Goal: Information Seeking & Learning: Understand process/instructions

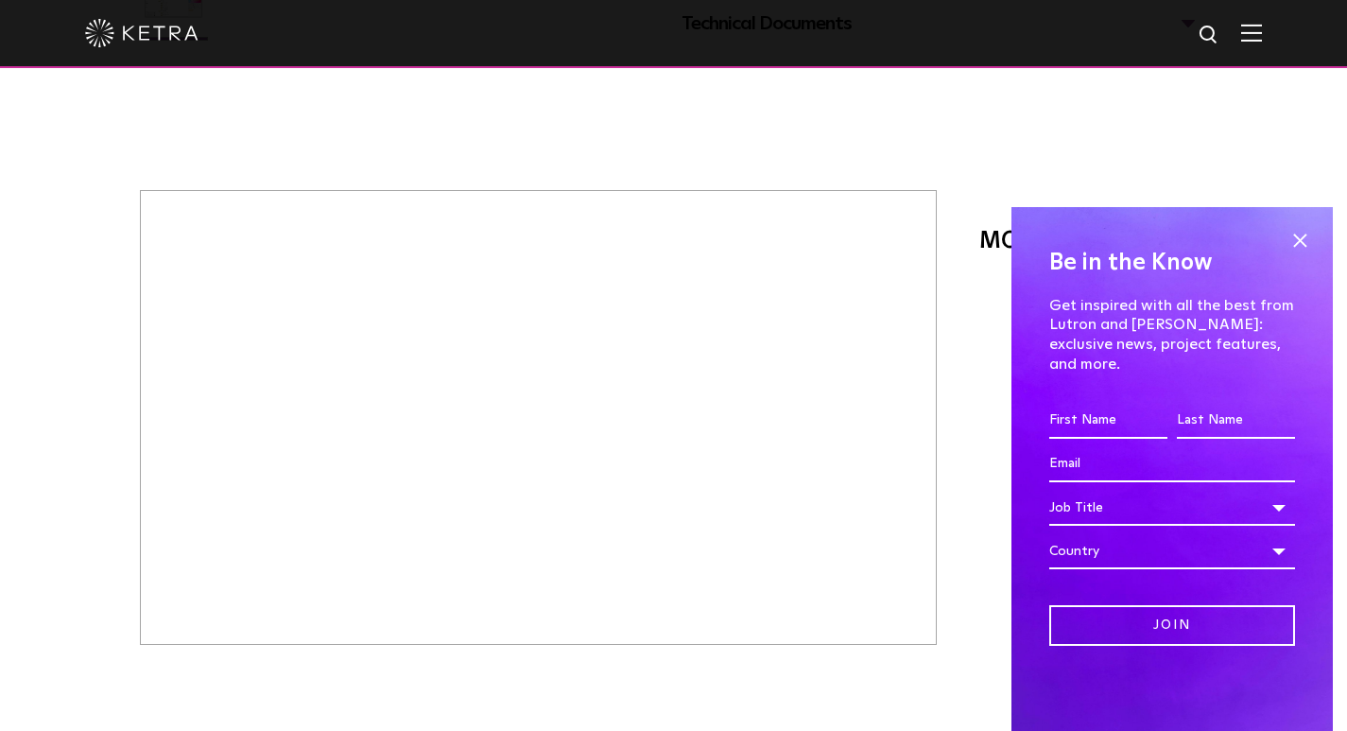
scroll to position [703, 0]
click at [1313, 254] on span at bounding box center [1300, 240] width 28 height 28
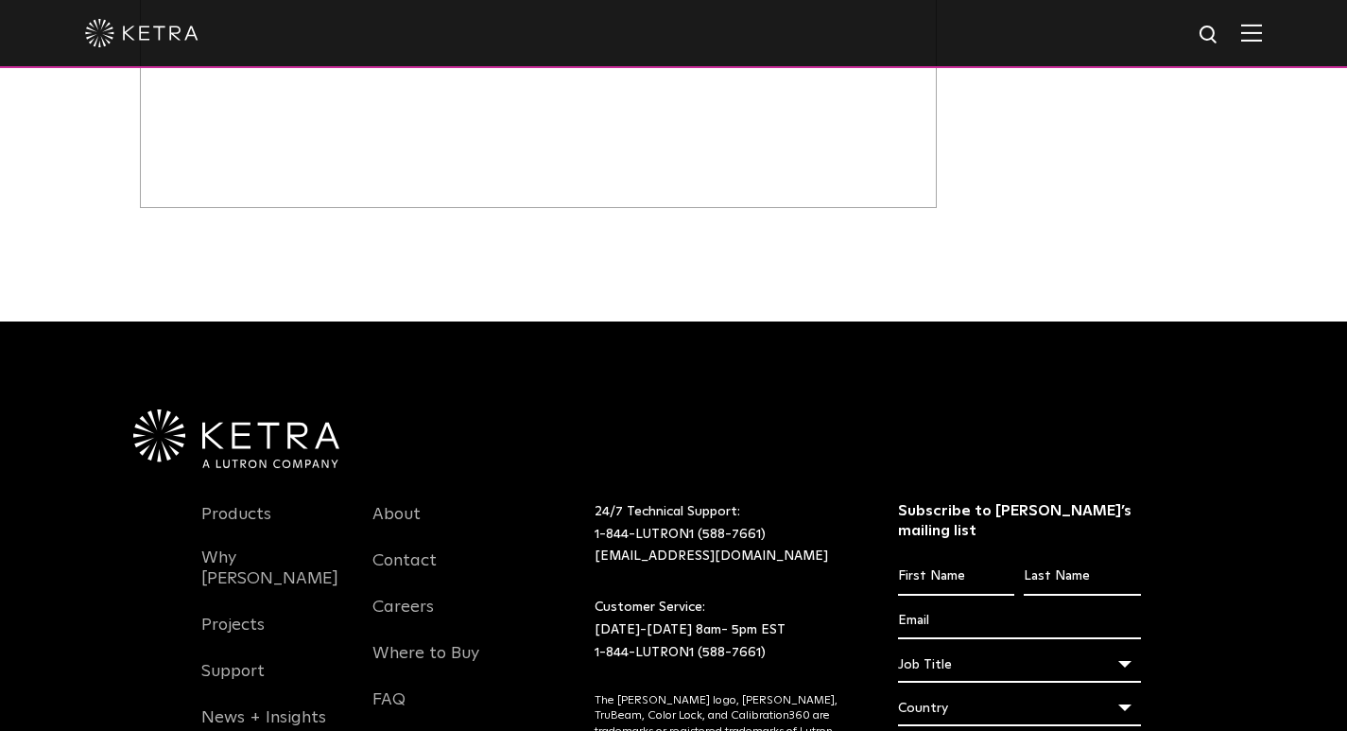
scroll to position [629, 0]
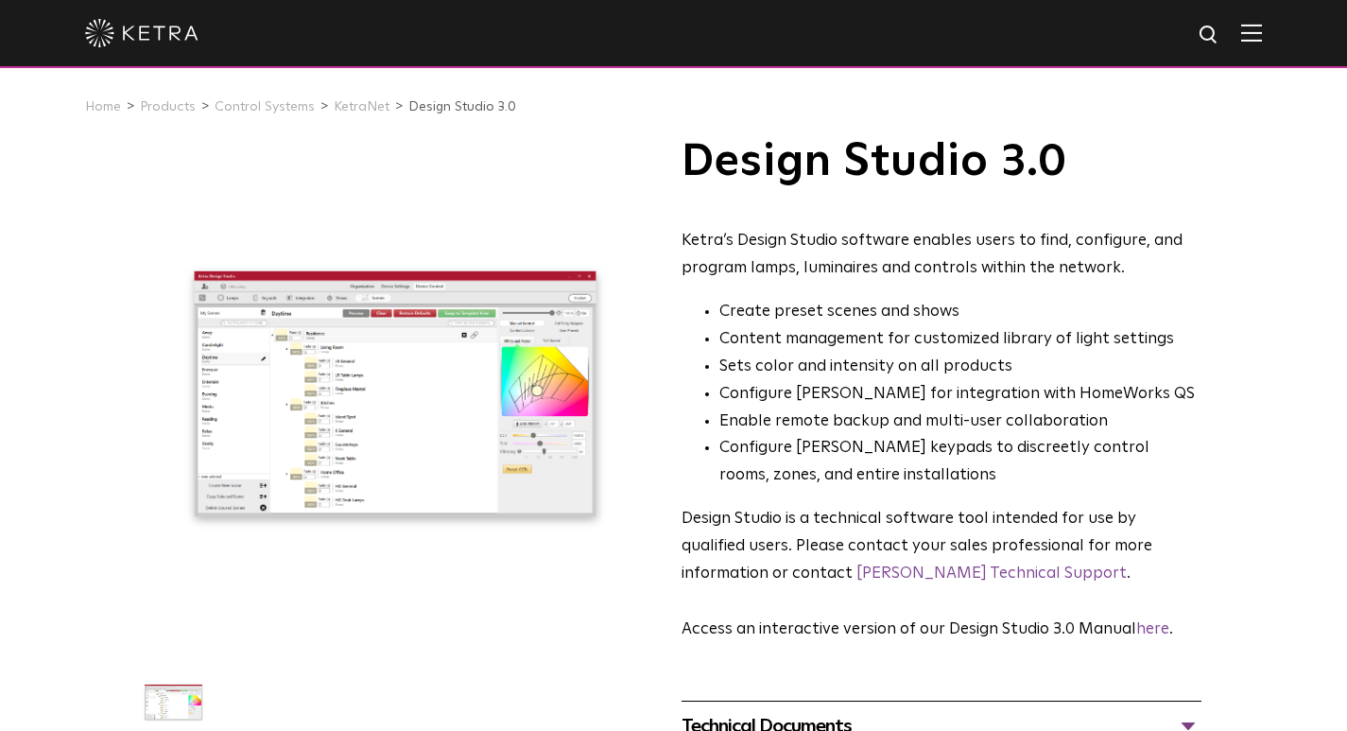
click at [146, 32] on img at bounding box center [141, 33] width 113 height 28
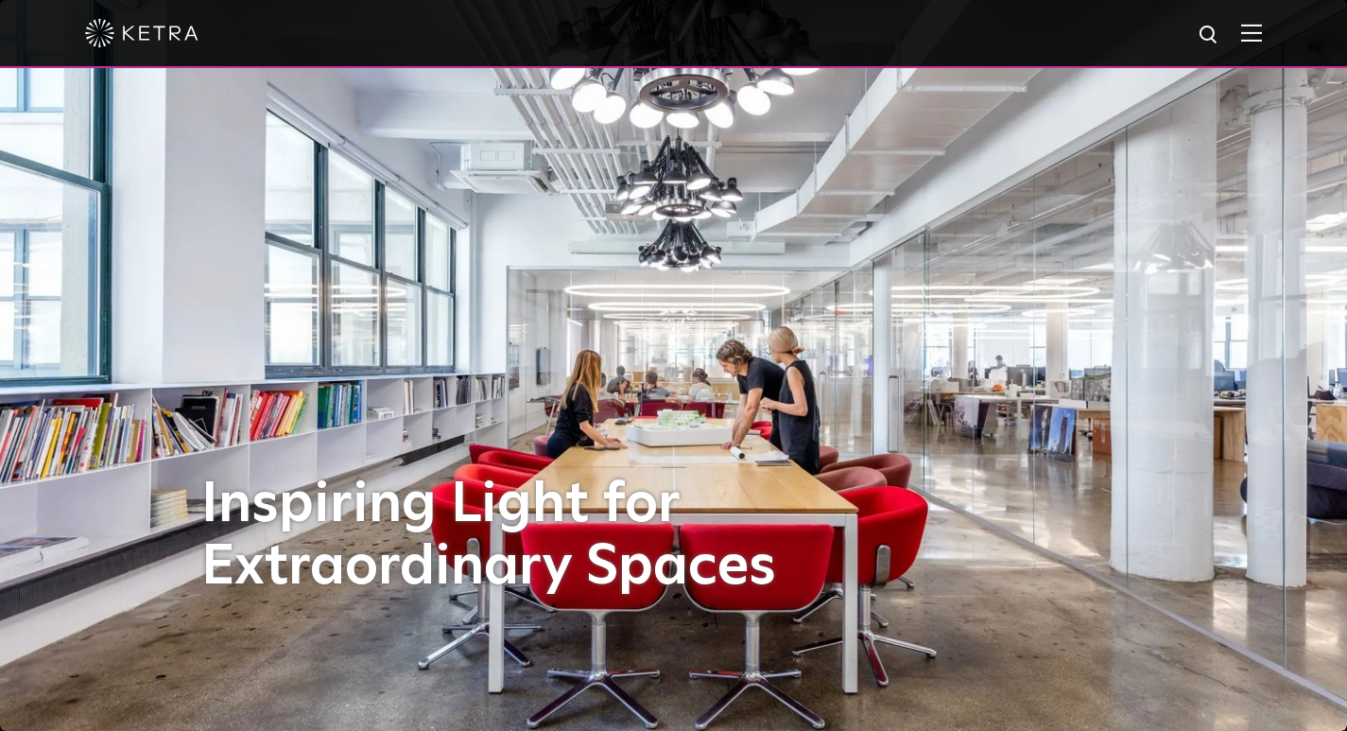
click at [1283, 33] on div at bounding box center [673, 34] width 1347 height 68
click at [1262, 33] on img at bounding box center [1251, 33] width 21 height 18
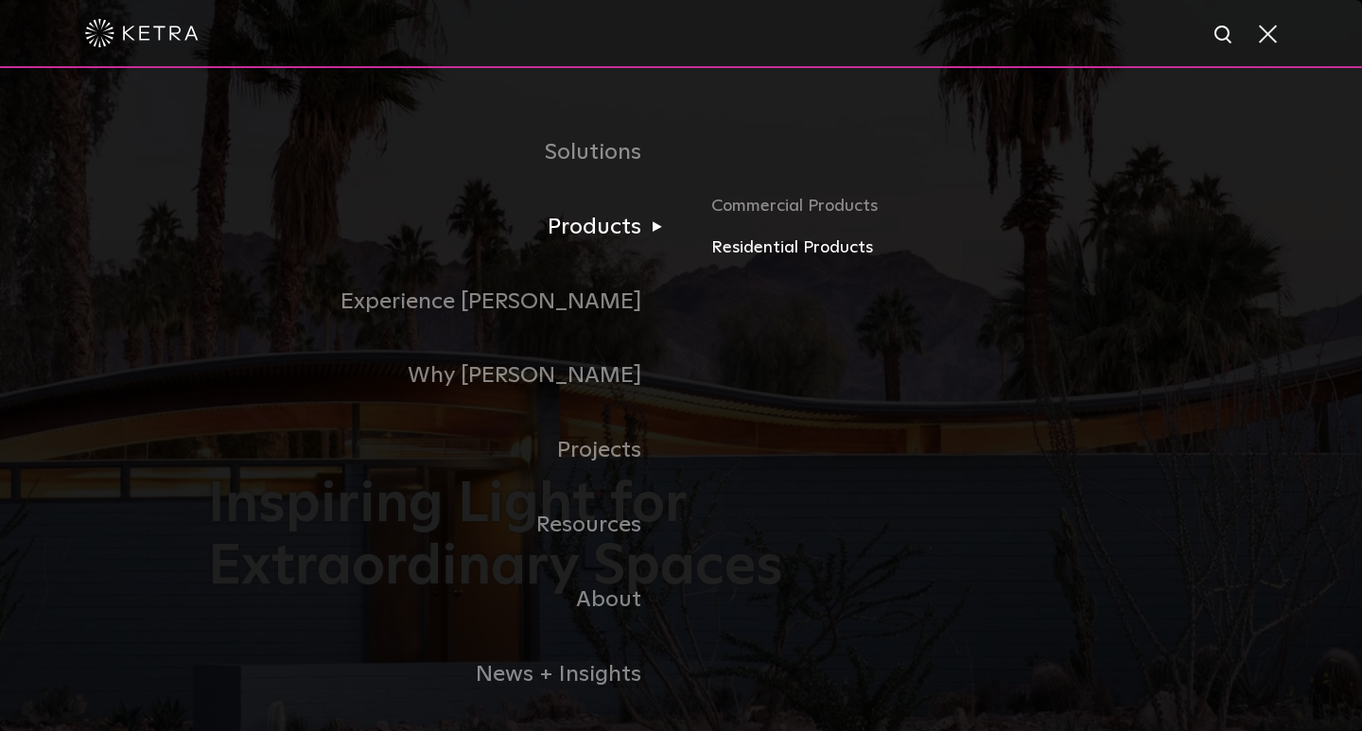
click at [766, 258] on link "Residential Products" at bounding box center [932, 247] width 443 height 27
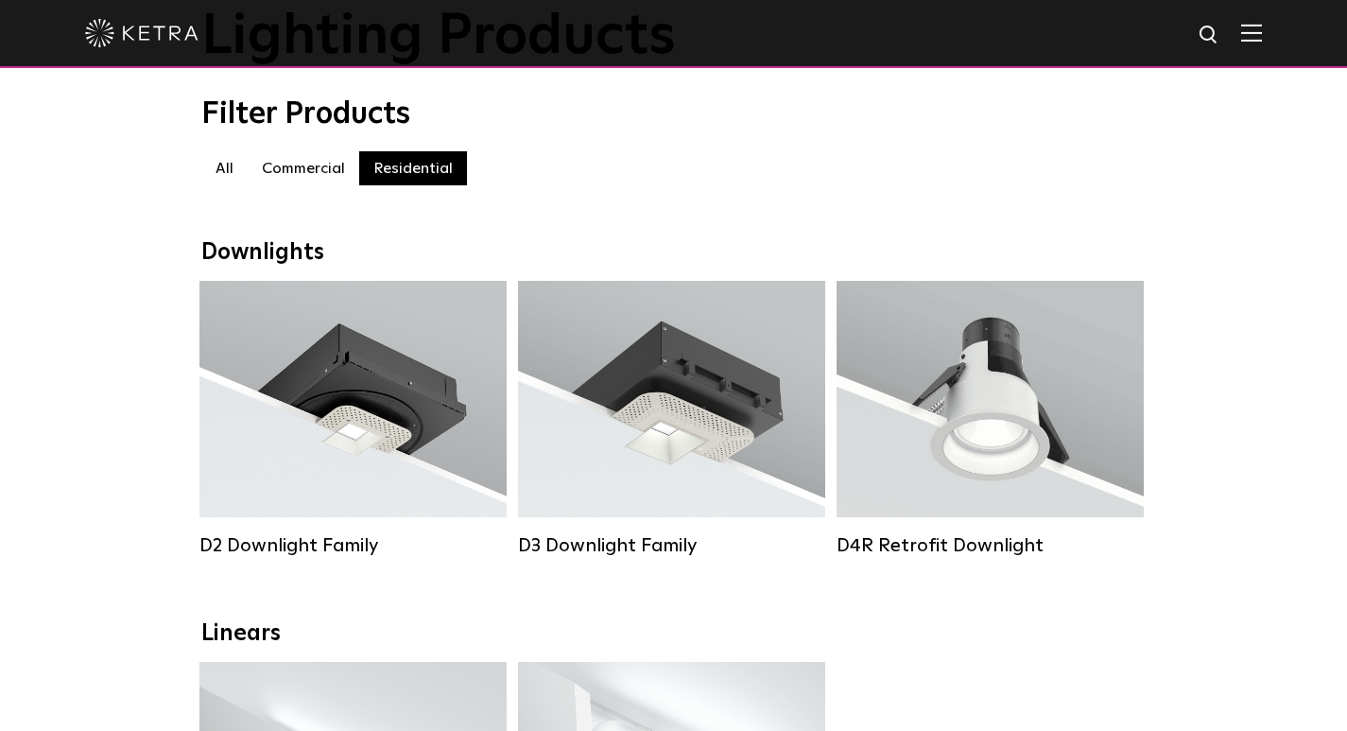
scroll to position [170, 0]
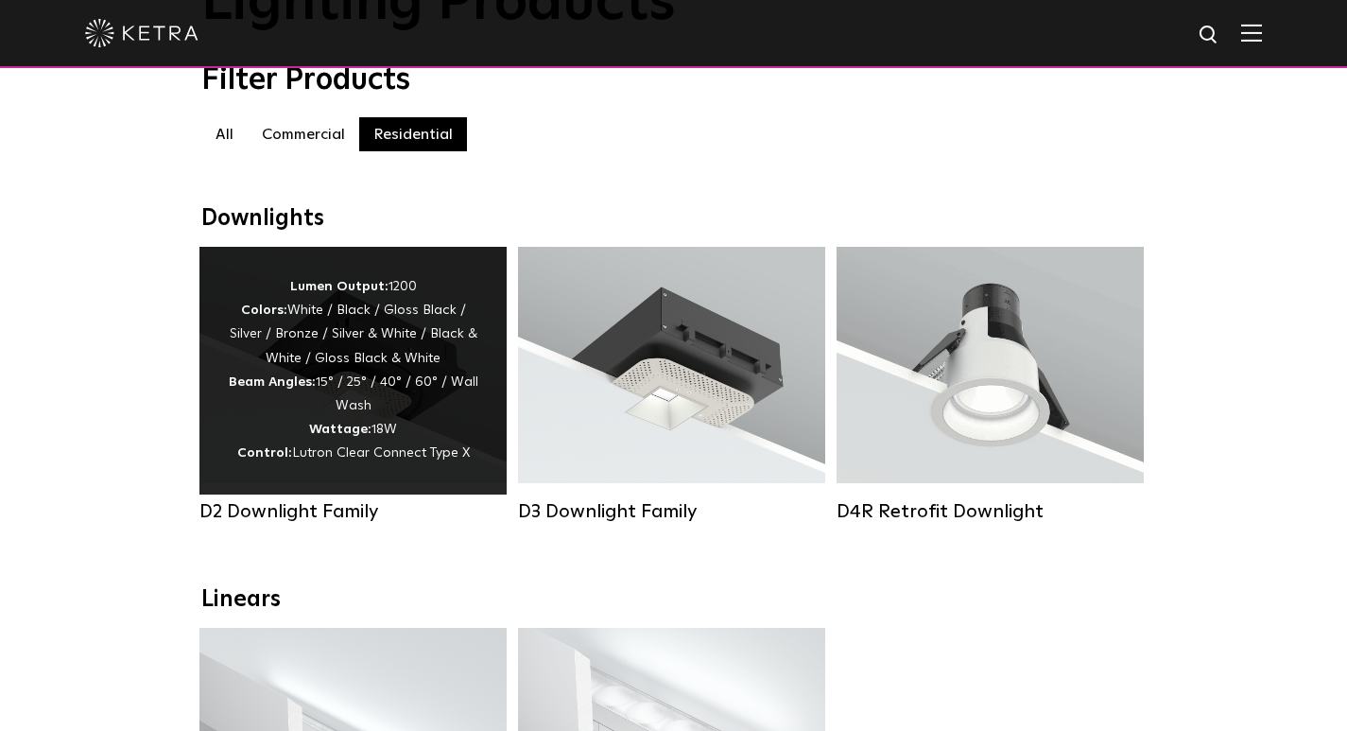
click at [369, 460] on span "Lutron Clear Connect Type X" at bounding box center [381, 452] width 178 height 13
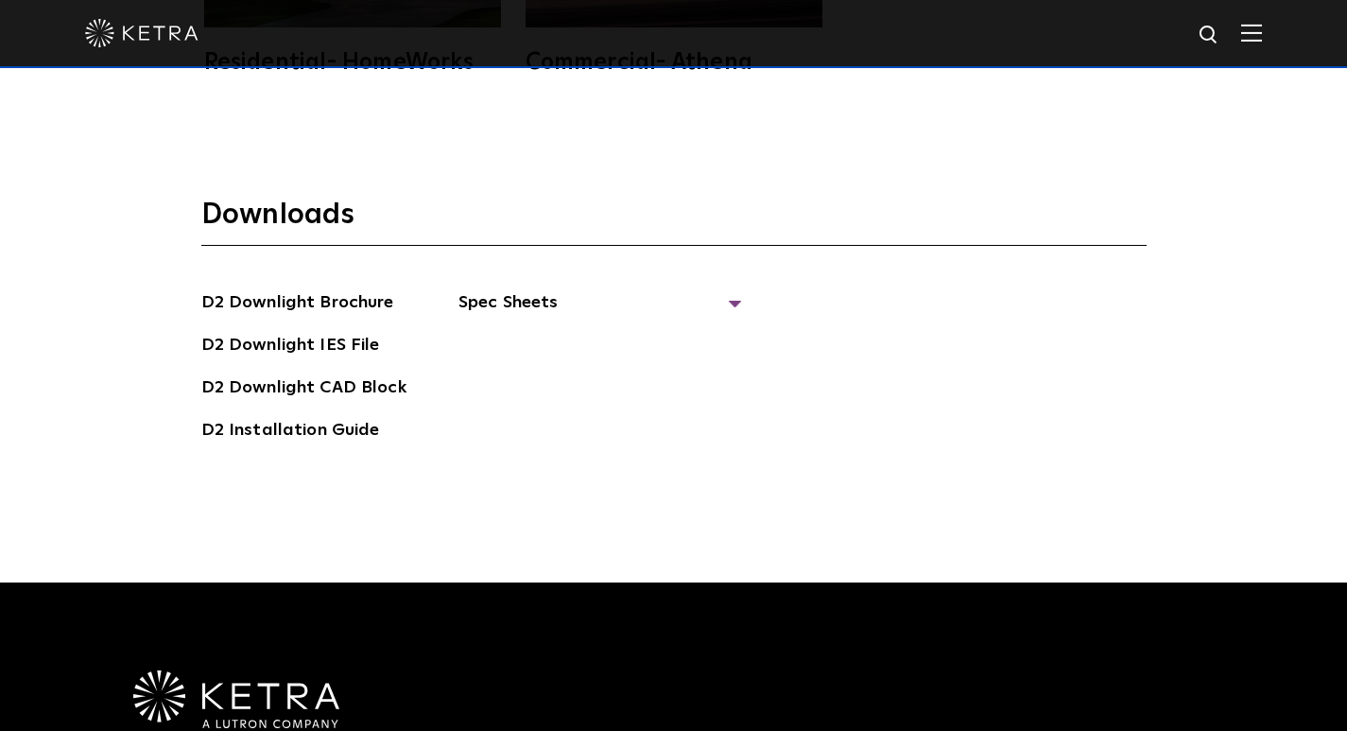
scroll to position [5448, 0]
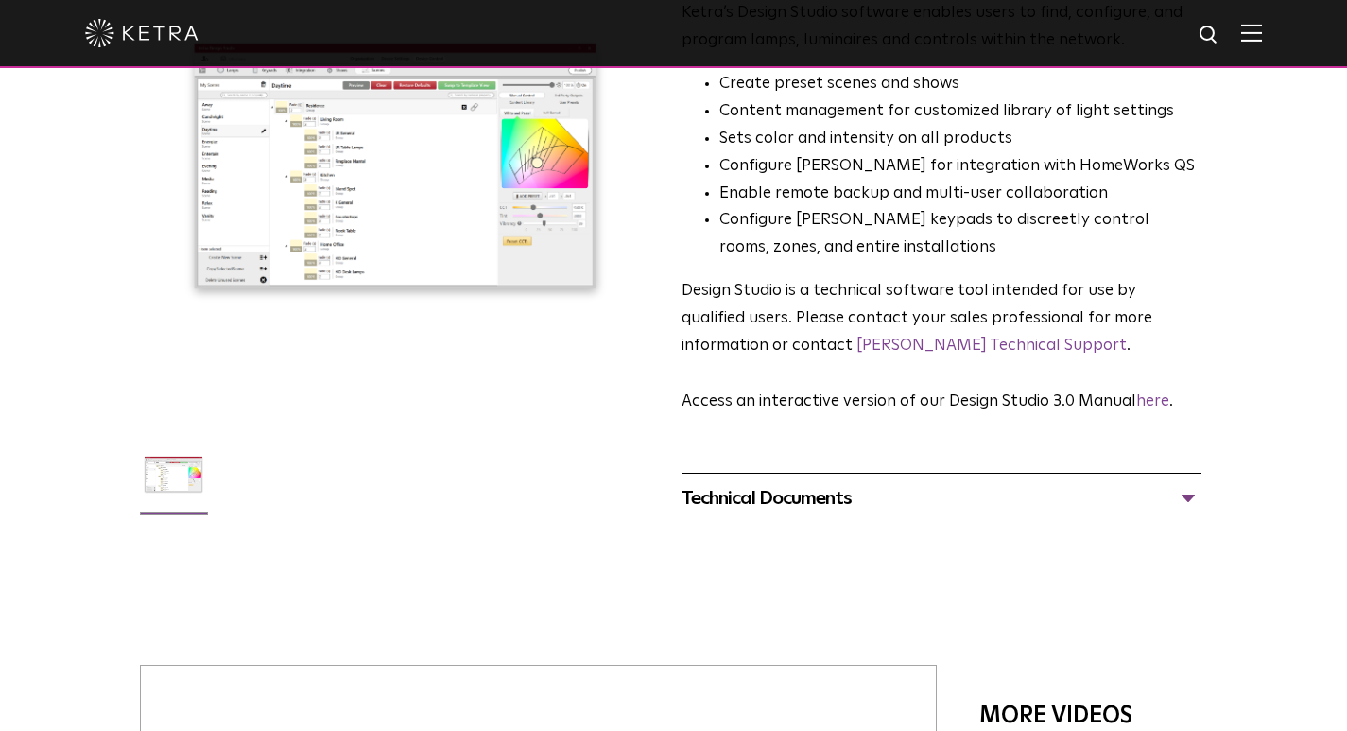
scroll to position [231, 0]
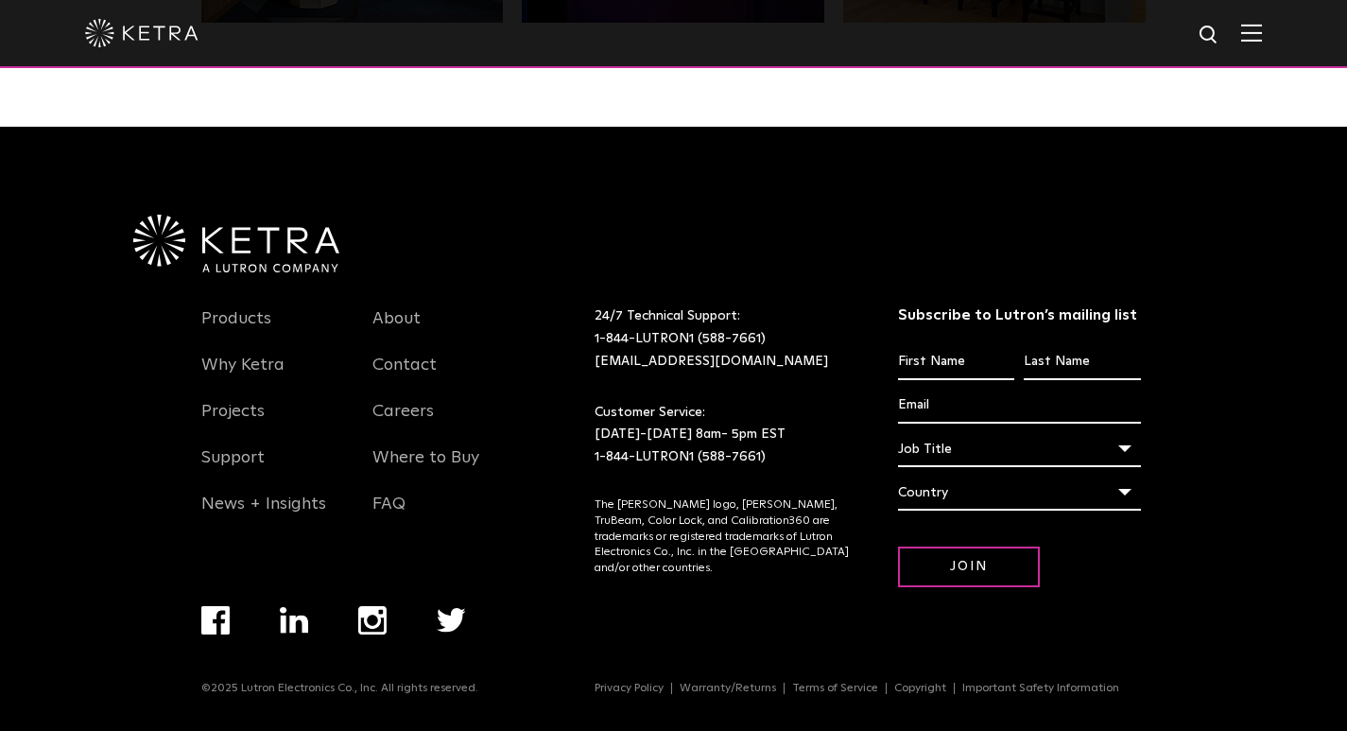
scroll to position [3976, 0]
click at [235, 460] on link "Support" at bounding box center [232, 468] width 63 height 43
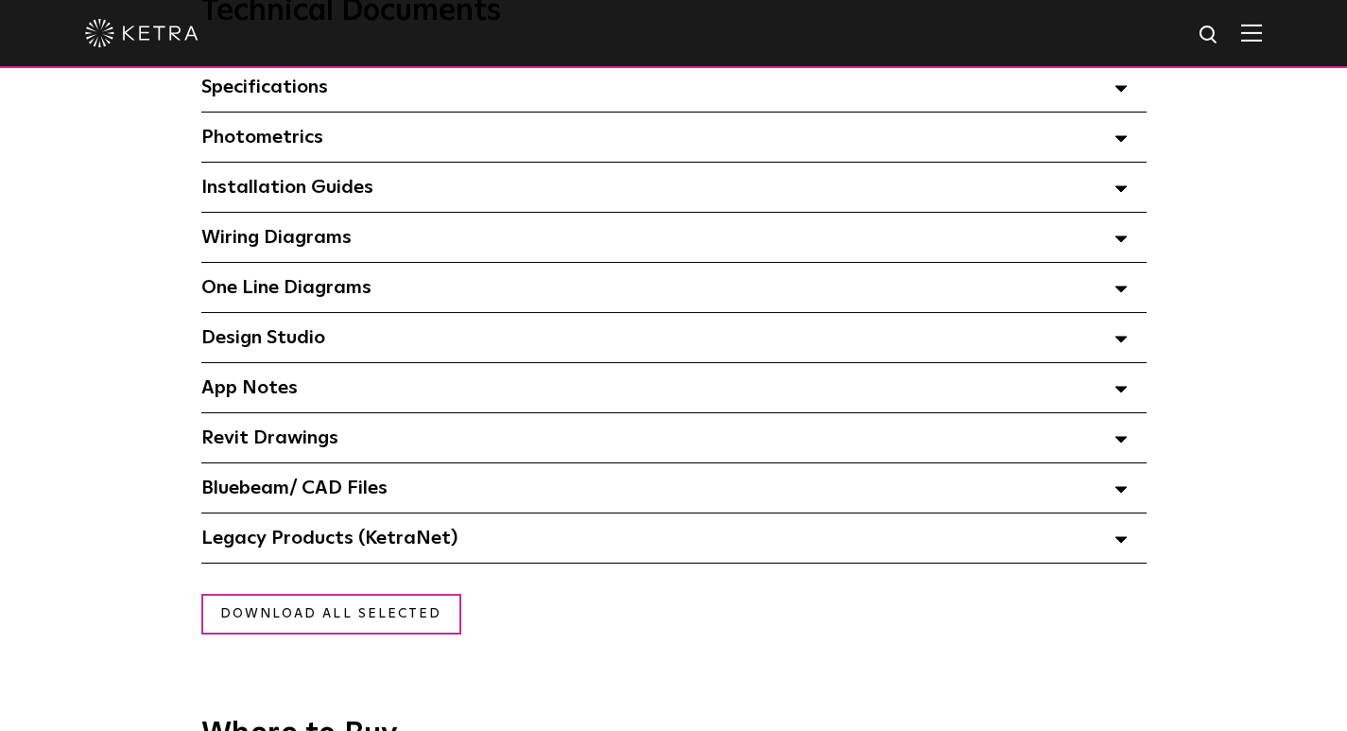
scroll to position [1416, 0]
click at [374, 356] on div "Design Studio Select checkboxes to use the bulk download option below" at bounding box center [674, 338] width 946 height 49
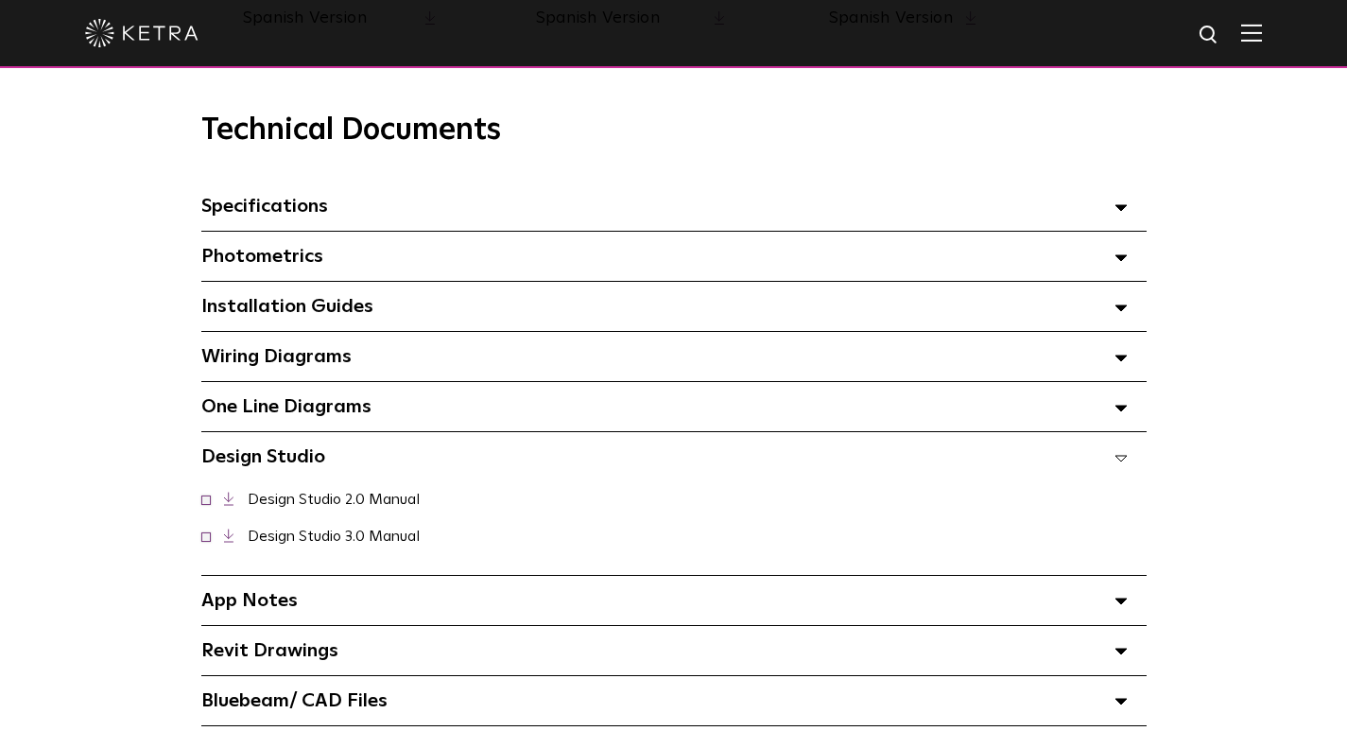
scroll to position [1287, 0]
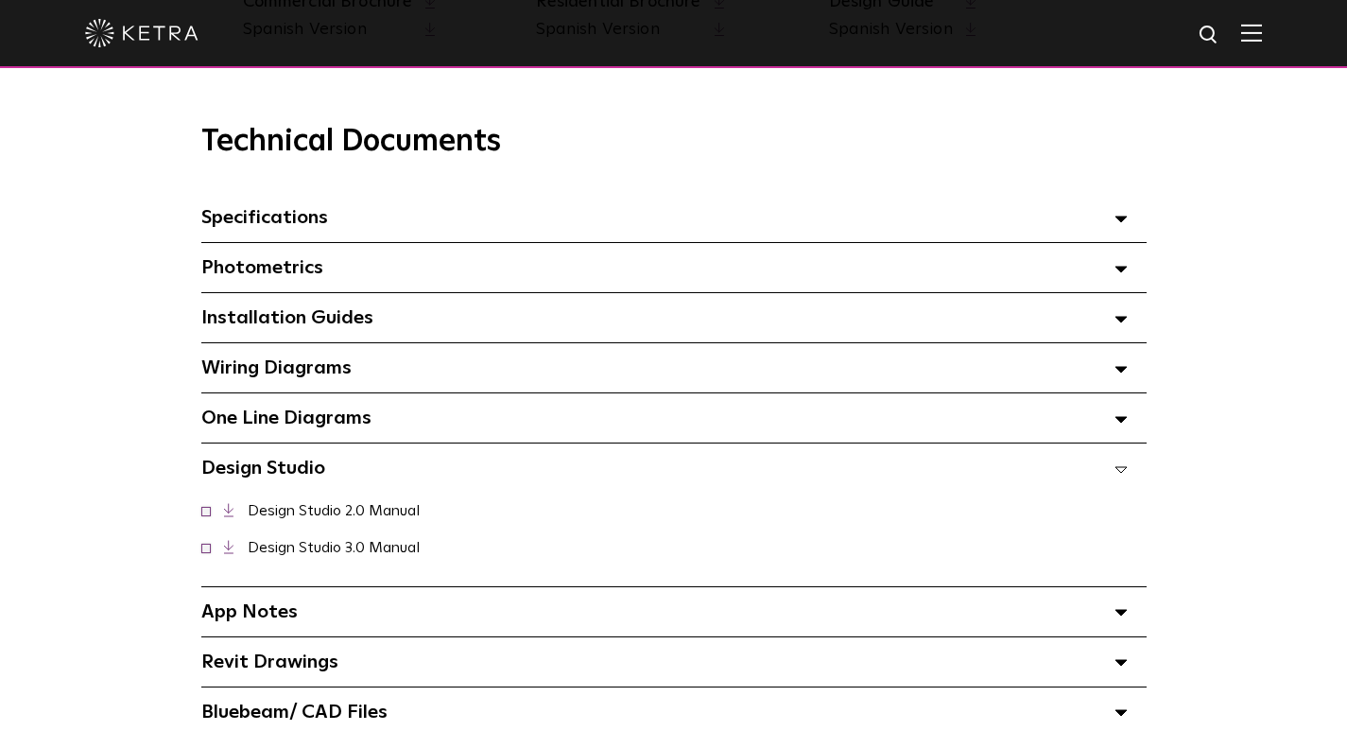
click at [305, 342] on div "Installation Guides Select checkboxes to use the bulk download option below" at bounding box center [674, 317] width 946 height 49
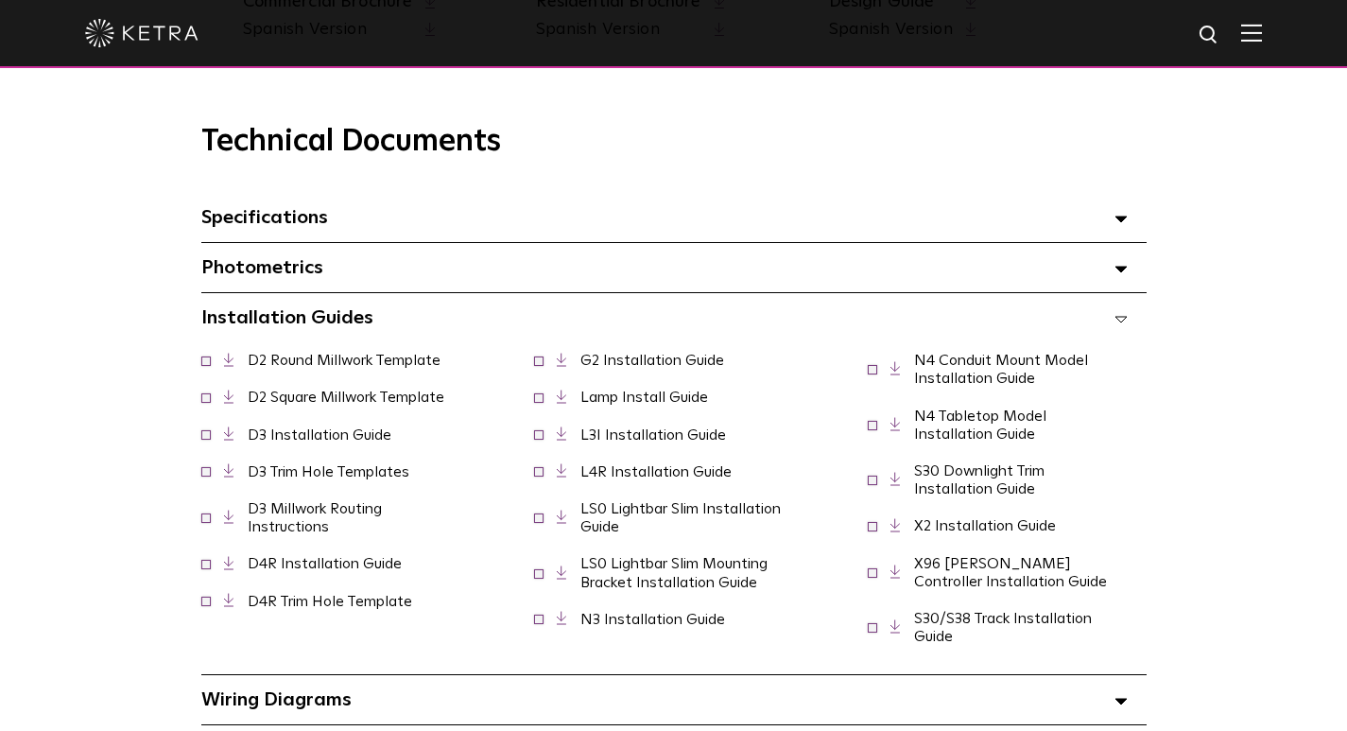
click at [307, 327] on span "Installation Guides Select checkboxes to use the bulk download option below" at bounding box center [287, 317] width 172 height 19
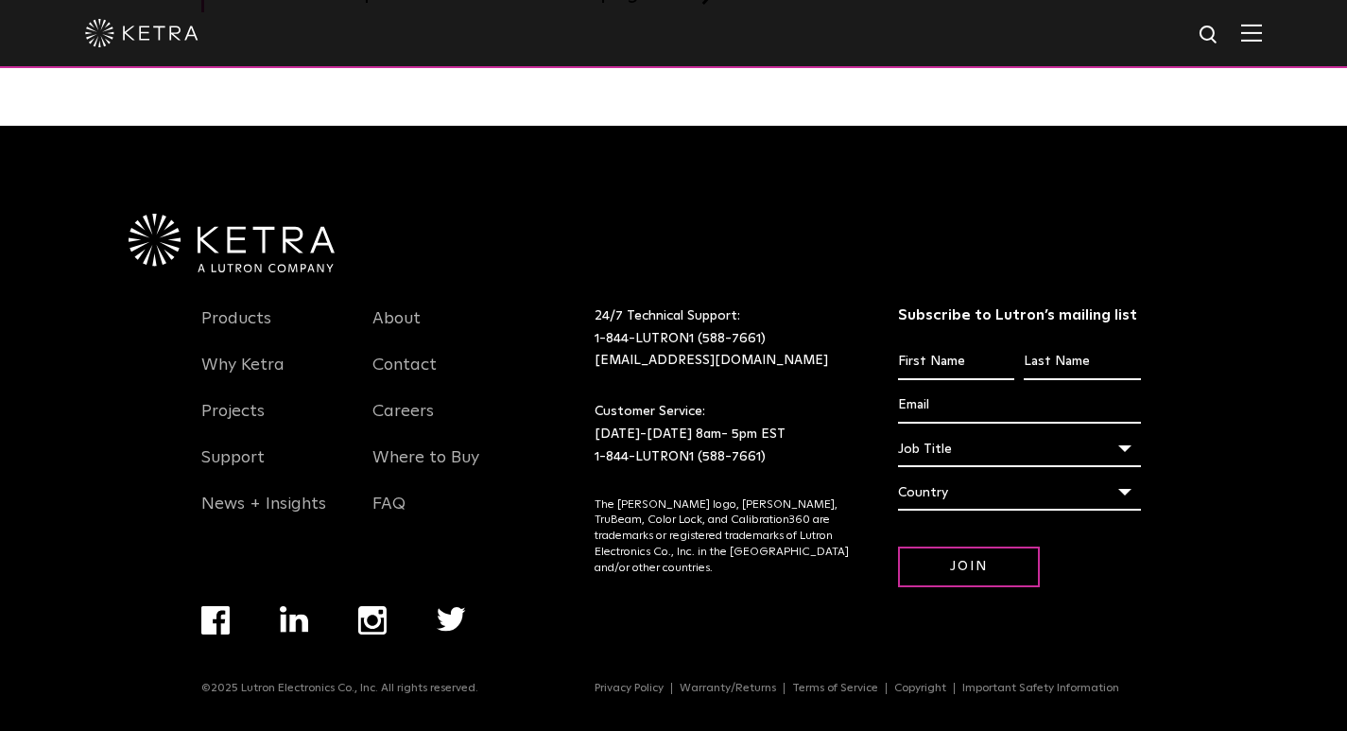
scroll to position [3185, 0]
click at [245, 460] on link "Support" at bounding box center [232, 468] width 63 height 43
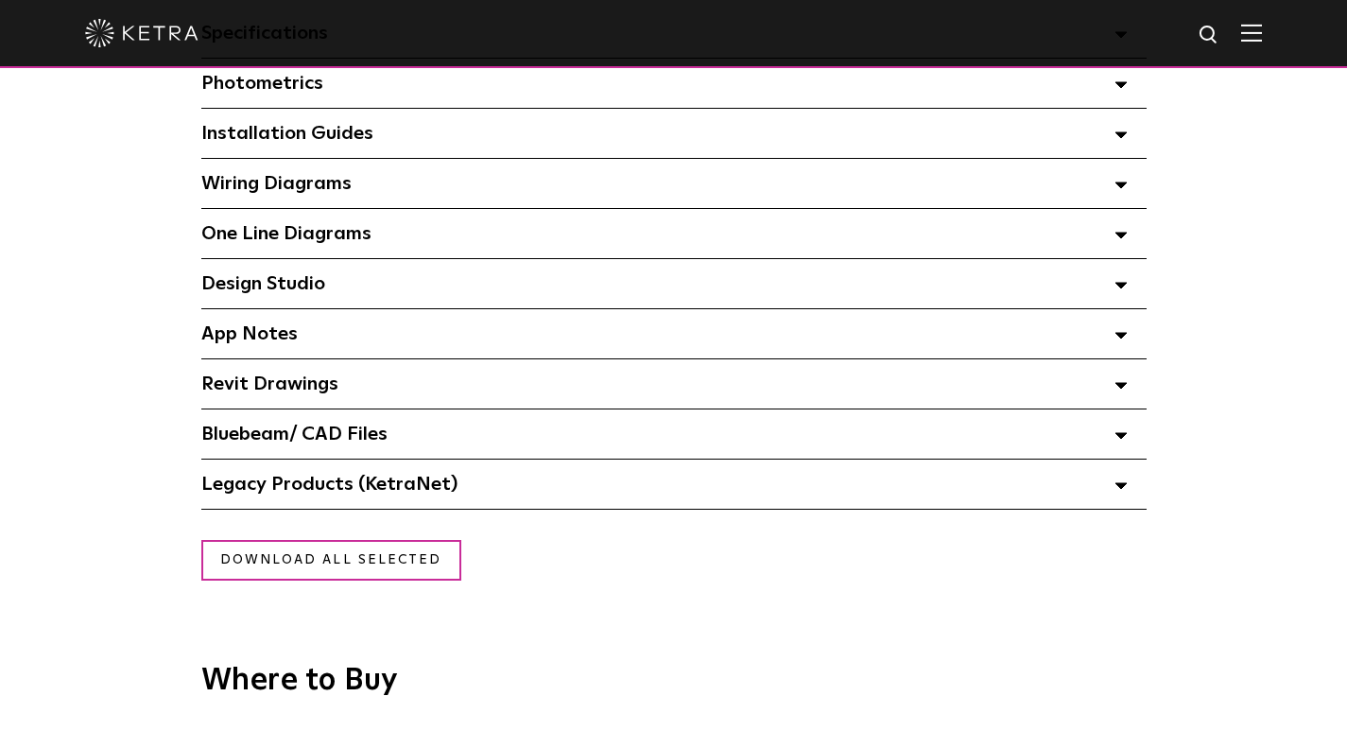
scroll to position [1472, 0]
click at [398, 305] on div "Design Studio Select checkboxes to use the bulk download option below" at bounding box center [674, 282] width 946 height 49
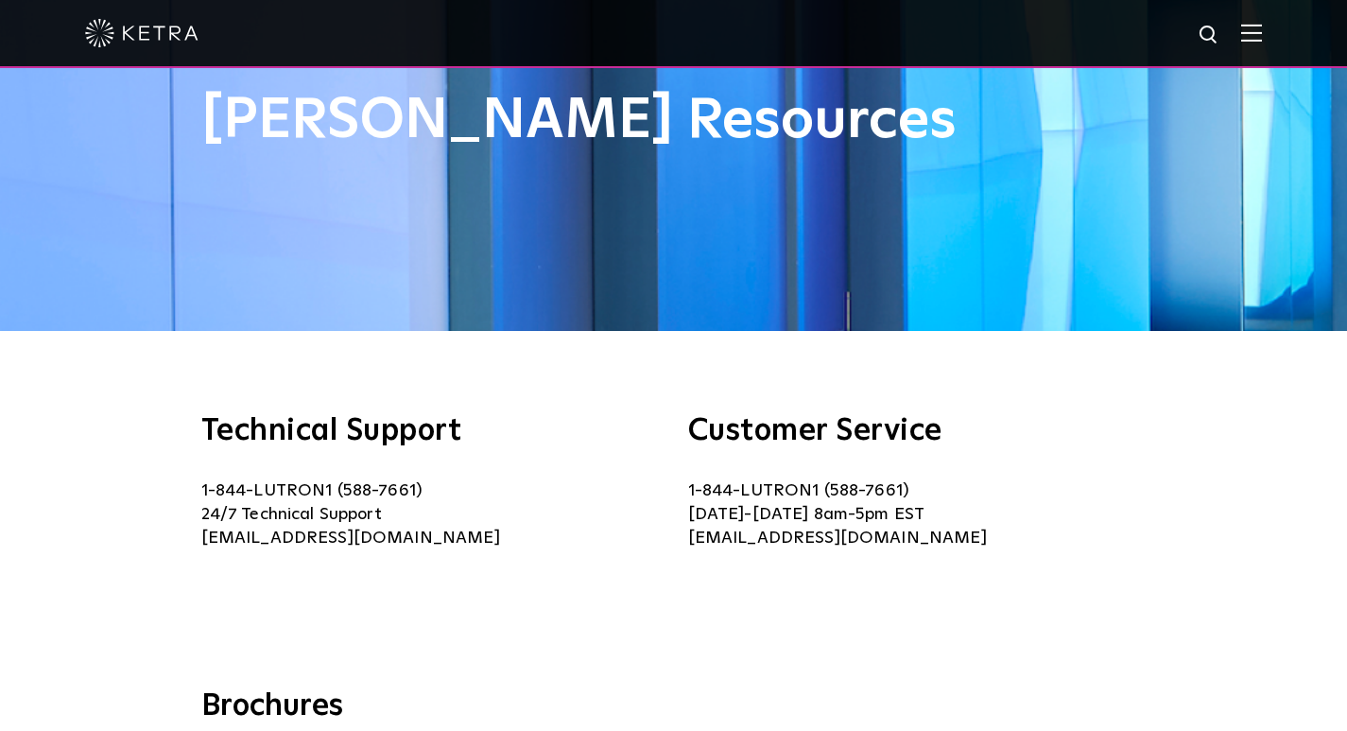
scroll to position [0, 0]
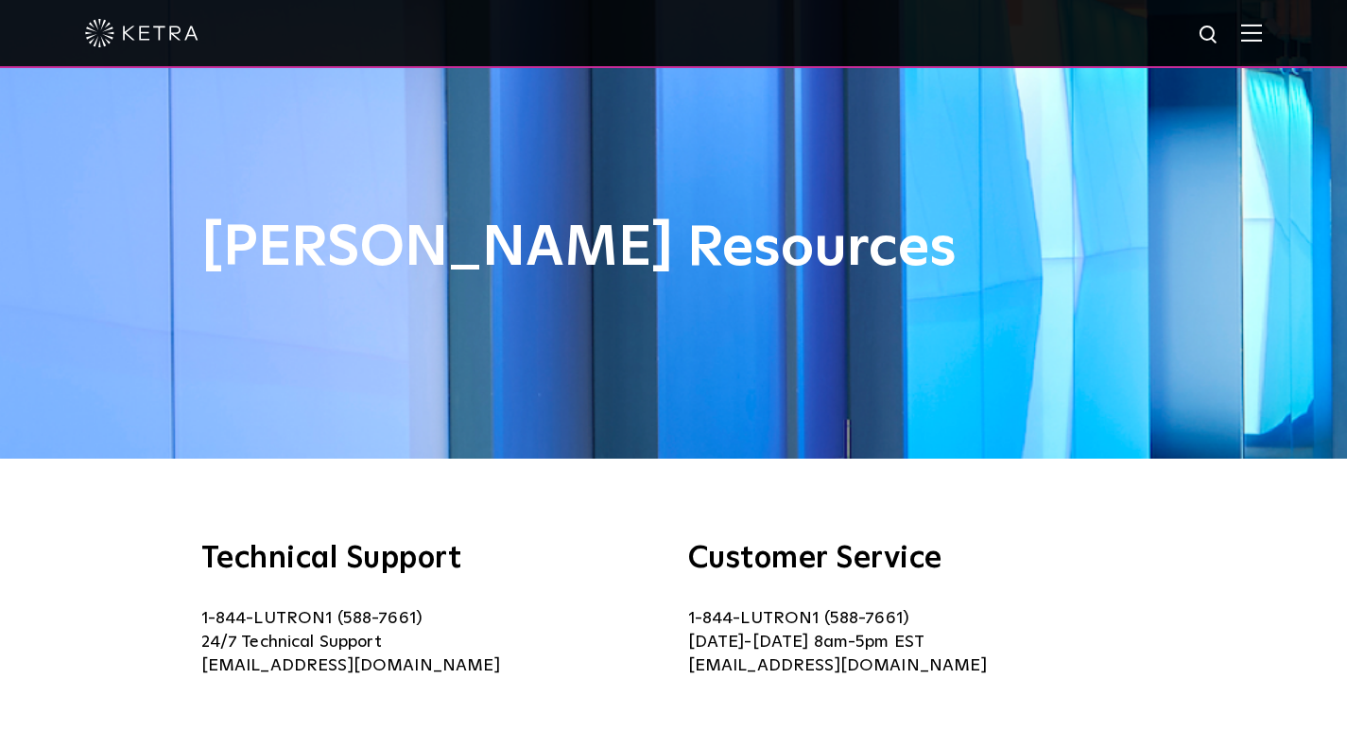
click at [1254, 38] on div at bounding box center [673, 33] width 1177 height 66
click at [1262, 38] on img at bounding box center [1251, 33] width 21 height 18
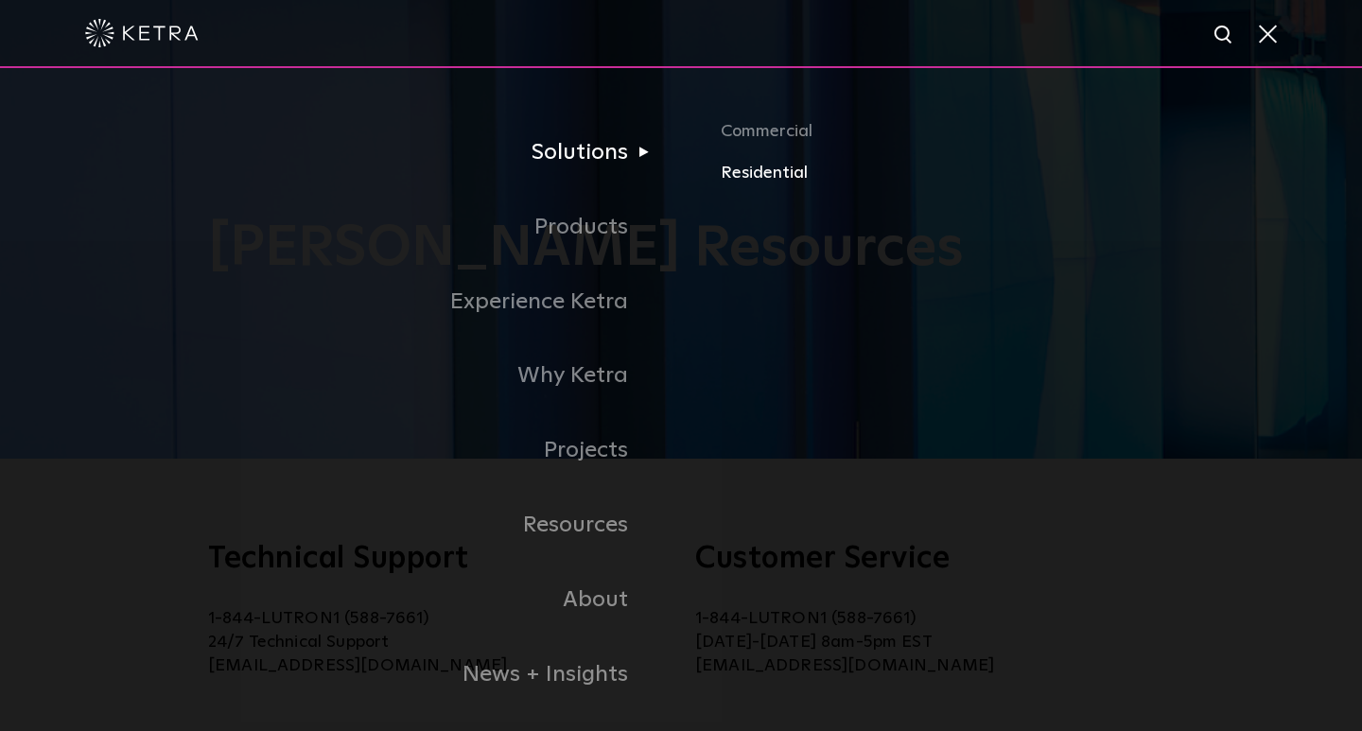
click at [735, 169] on link "Residential" at bounding box center [1017, 173] width 594 height 27
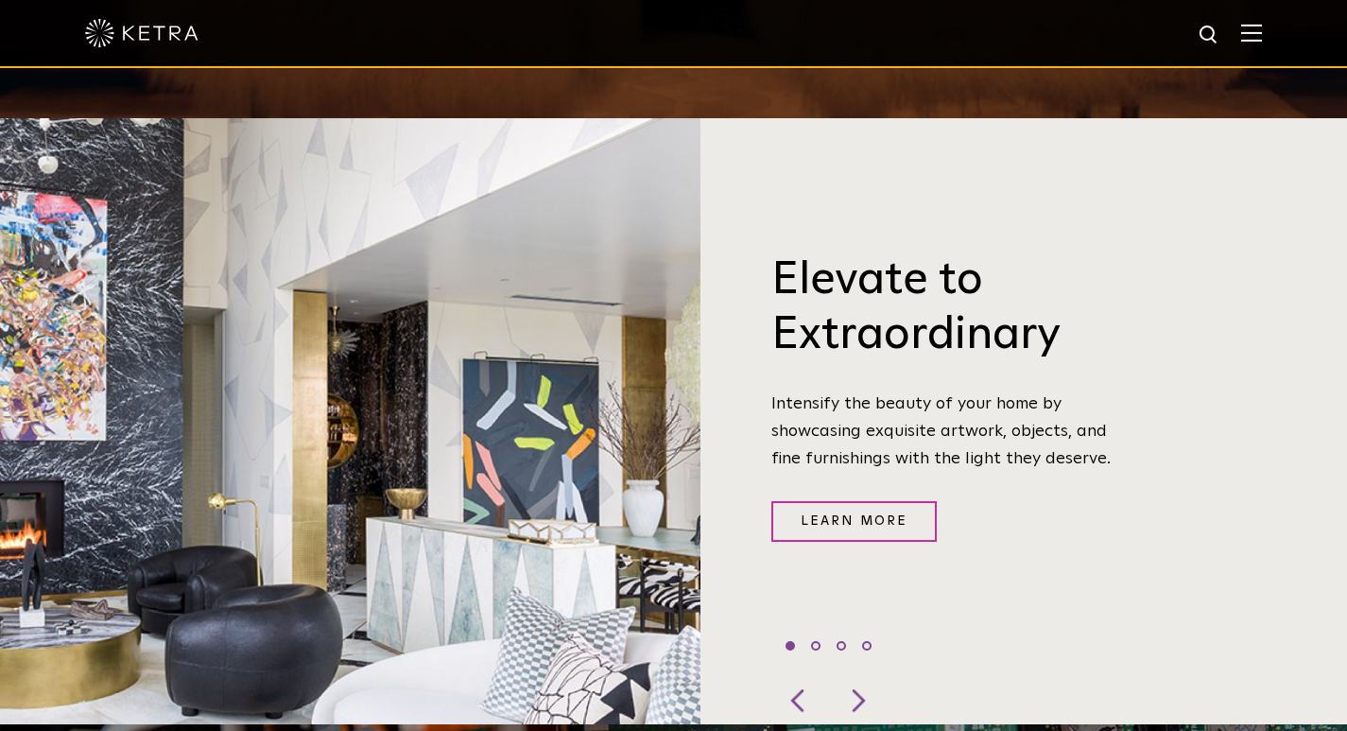
scroll to position [610, 0]
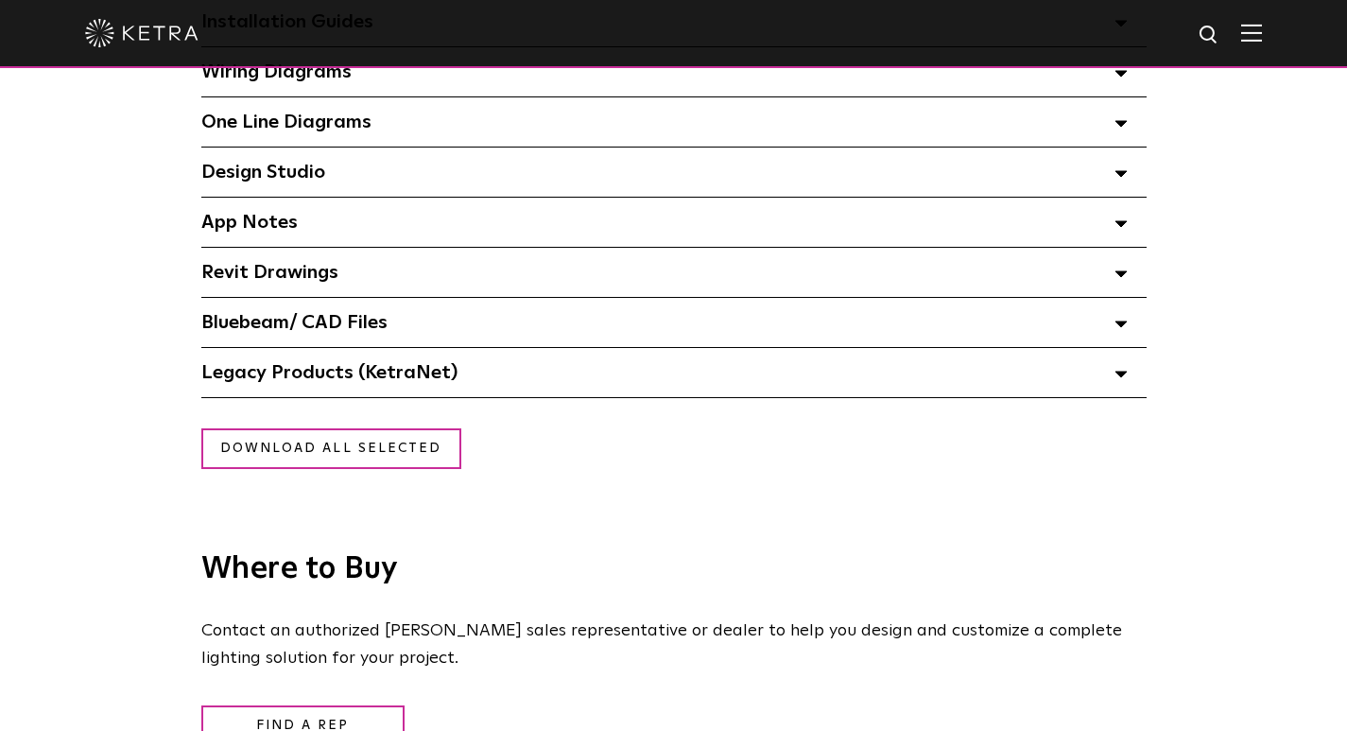
scroll to position [1585, 0]
click at [506, 184] on div "Design Studio Select checkboxes to use the bulk download option below" at bounding box center [674, 170] width 946 height 49
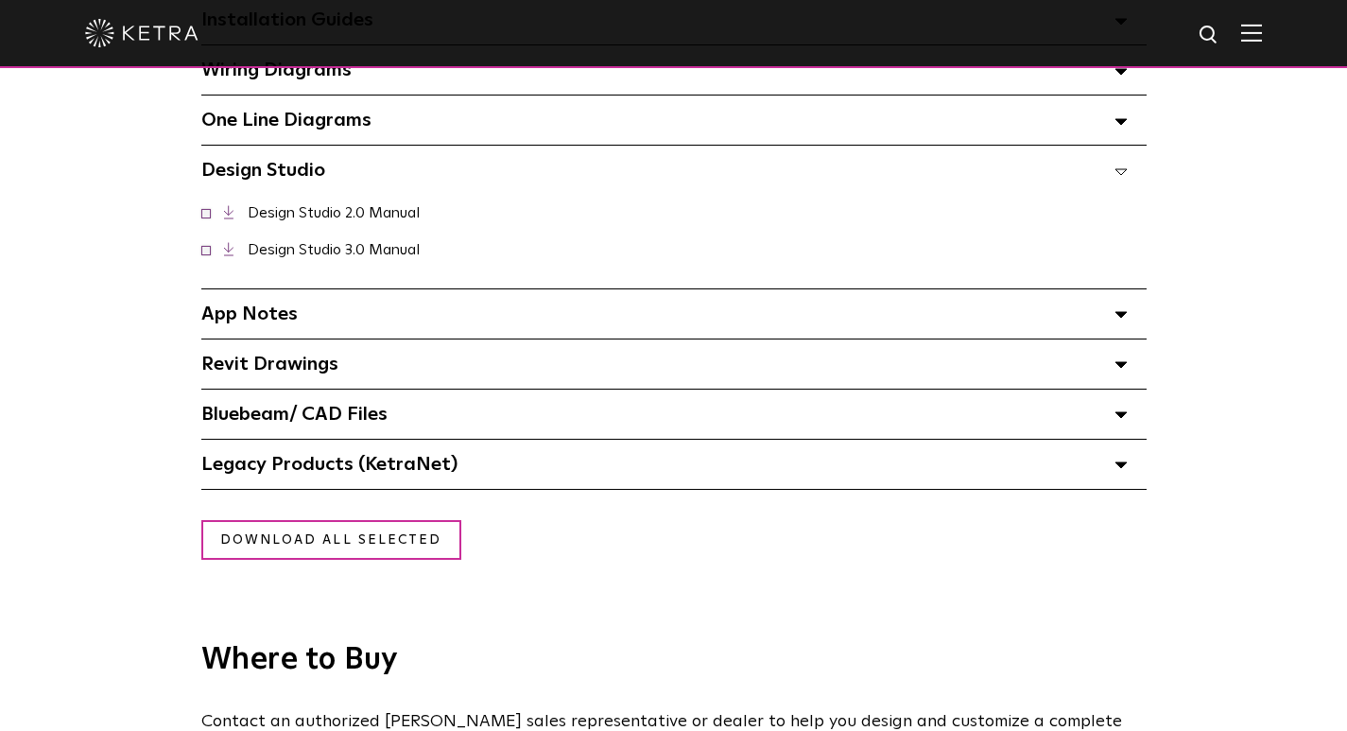
click at [342, 257] on link "Design Studio 3.0 Manual" at bounding box center [334, 249] width 172 height 15
